Goal: Use online tool/utility: Utilize a website feature to perform a specific function

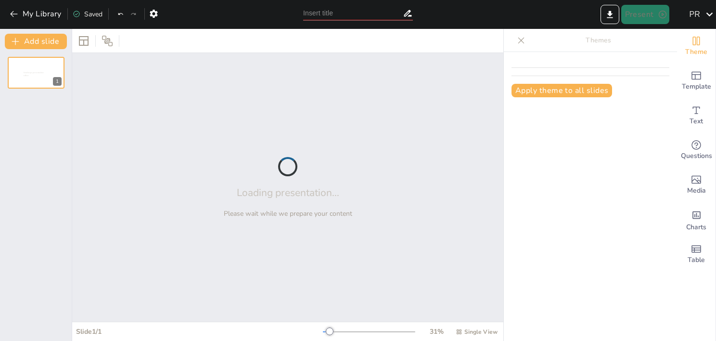
type input "Métodos Efectivos para Enseñar Canciones Infantiles en Flauta Dulce"
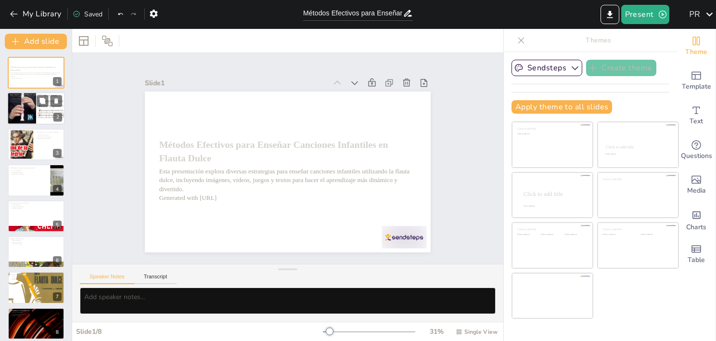
click at [39, 108] on div at bounding box center [36, 108] width 58 height 33
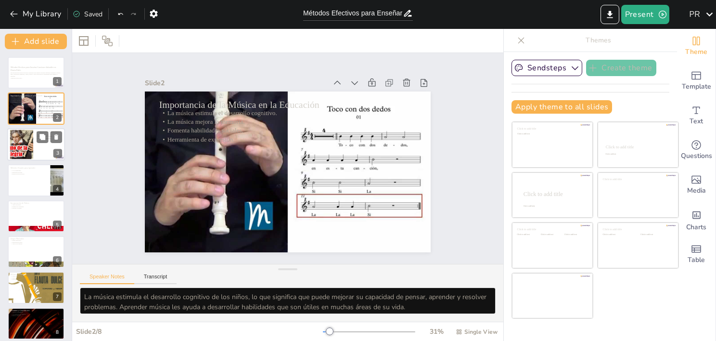
click at [32, 148] on div at bounding box center [21, 143] width 39 height 29
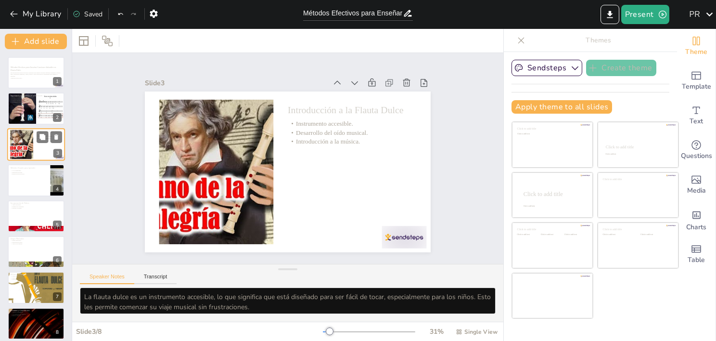
click at [32, 148] on div at bounding box center [21, 143] width 39 height 29
click at [33, 184] on div at bounding box center [36, 180] width 58 height 33
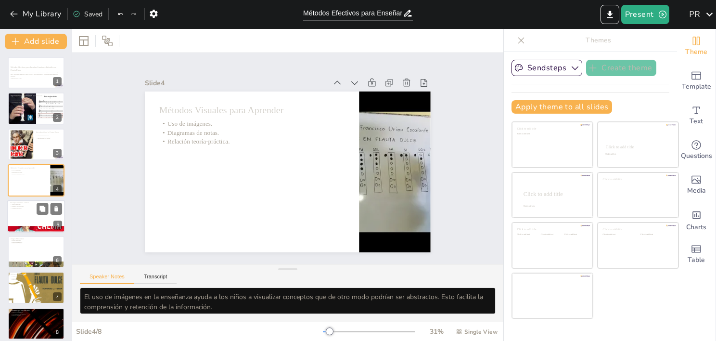
click at [34, 207] on p "Práctica a su ritmo." at bounding box center [36, 208] width 52 height 2
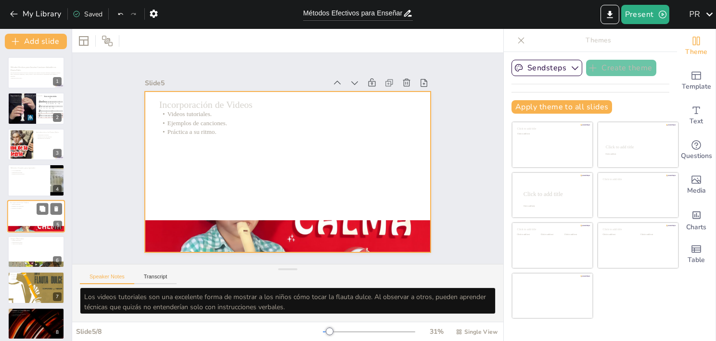
scroll to position [6, 0]
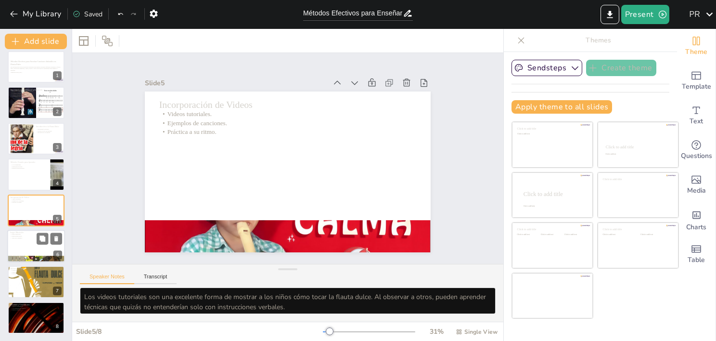
click at [31, 235] on p "Participación activa." at bounding box center [36, 236] width 52 height 2
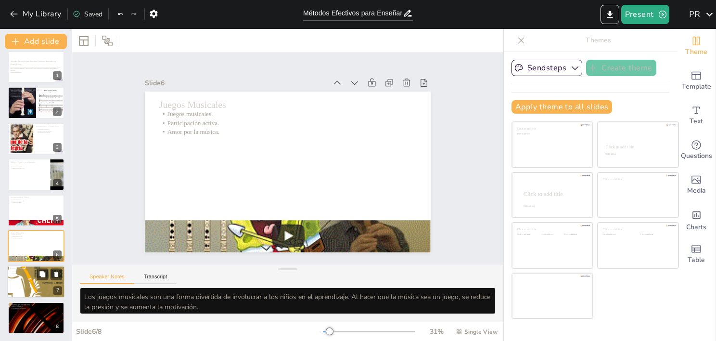
click at [31, 278] on div at bounding box center [36, 281] width 58 height 83
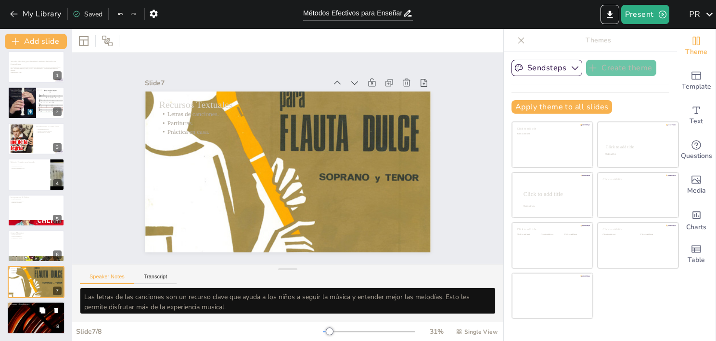
click at [30, 310] on div at bounding box center [36, 317] width 58 height 33
type textarea "La combinación de diferentes métodos en la enseñanza es fundamental para atende…"
